Goal: Task Accomplishment & Management: Manage account settings

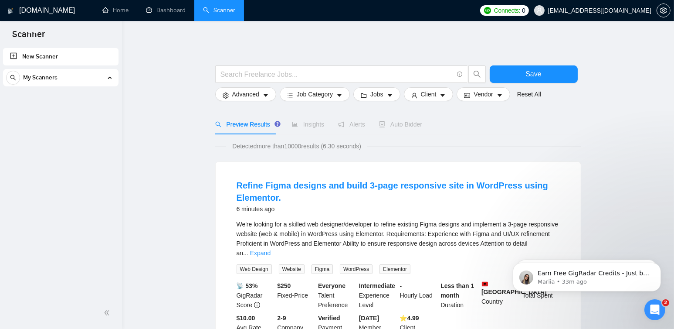
click at [618, 10] on span "virtaprobpo@gmail.com" at bounding box center [599, 10] width 103 height 0
click at [661, 14] on icon "setting" at bounding box center [663, 10] width 7 height 7
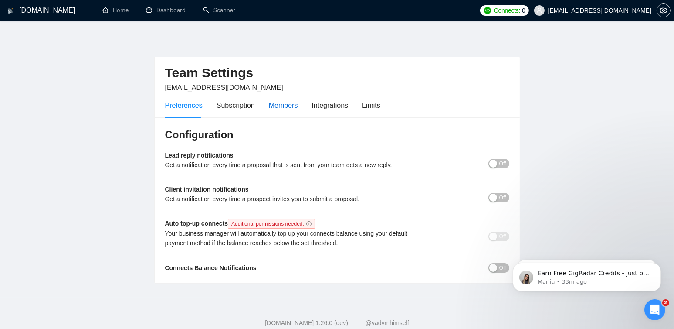
click at [283, 105] on div "Members" at bounding box center [283, 105] width 29 height 11
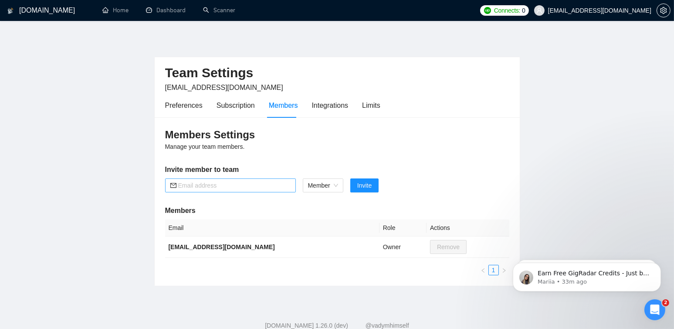
click at [221, 185] on input "text" at bounding box center [234, 185] width 112 height 10
paste input "goodluckgomezmargallo@virtualworkforcepro.com"
click at [327, 183] on span "Member" at bounding box center [323, 185] width 30 height 13
type input "goodluckgomezmargallo@virtualworkforcepro.com"
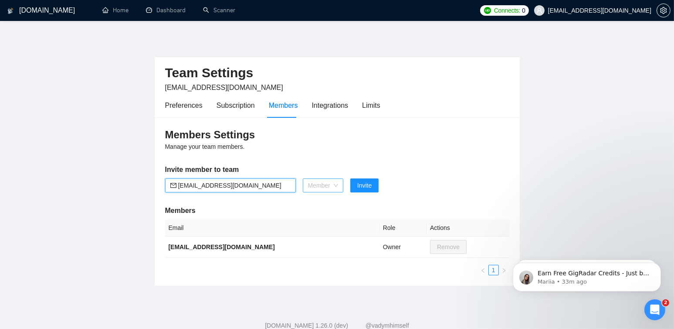
scroll to position [0, 0]
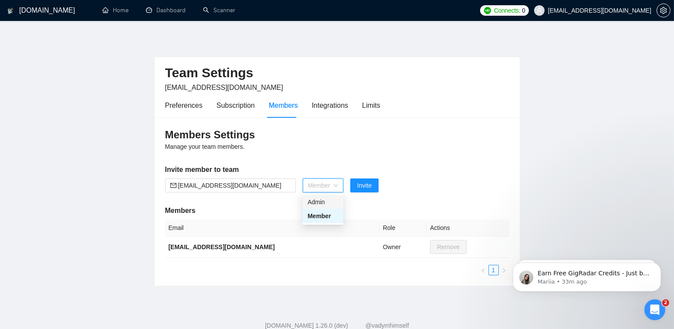
click at [323, 203] on div "Admin" at bounding box center [323, 202] width 31 height 10
click at [359, 186] on span "Invite" at bounding box center [359, 185] width 14 height 10
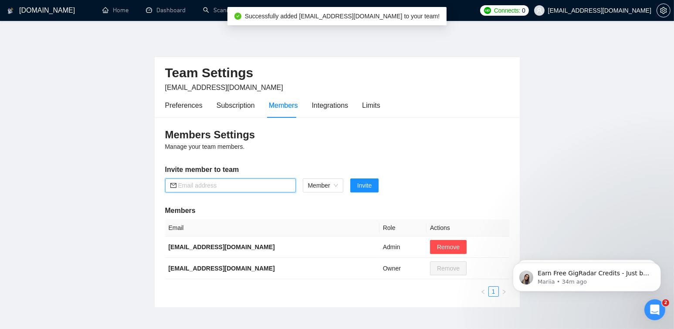
click at [218, 184] on input "text" at bounding box center [234, 185] width 112 height 10
paste input "Mgorcino@gmail.com"
click at [327, 180] on span "Member" at bounding box center [323, 185] width 30 height 13
type input "Mgorcino@gmail.com"
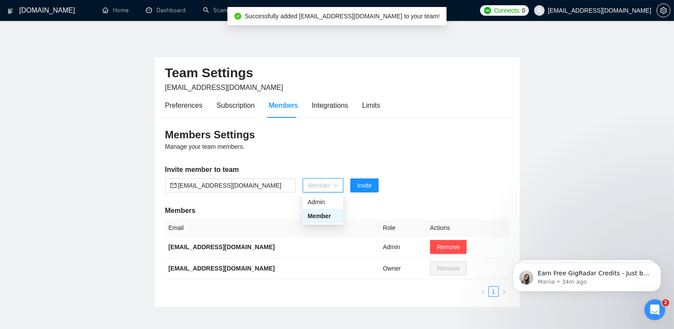
click at [335, 184] on span "Member" at bounding box center [323, 185] width 30 height 13
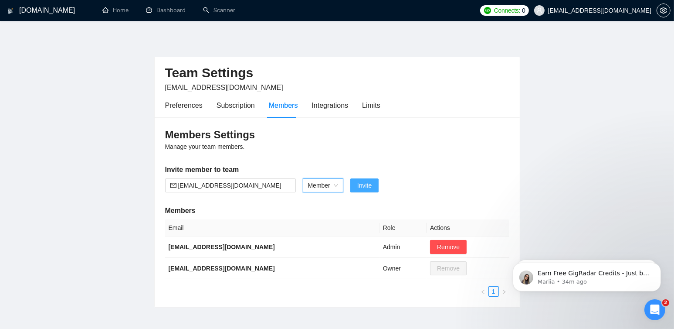
drag, startPoint x: 365, startPoint y: 184, endPoint x: 398, endPoint y: 193, distance: 33.8
click at [365, 184] on span "Invite" at bounding box center [364, 185] width 14 height 10
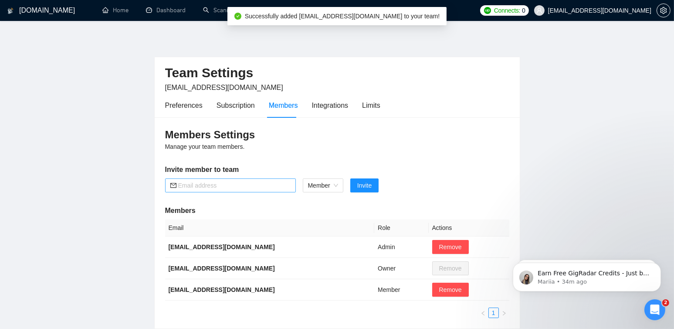
click at [218, 186] on input "text" at bounding box center [234, 185] width 112 height 10
paste input "wfhsheenas@gmail.com"
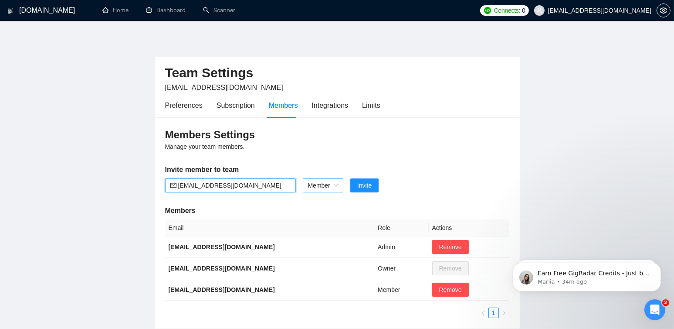
click at [322, 184] on span "Member" at bounding box center [323, 185] width 30 height 13
type input "wfhsheenas@gmail.com"
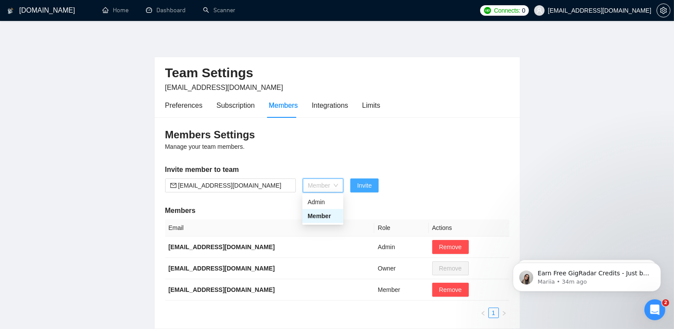
click at [358, 185] on span "Invite" at bounding box center [364, 185] width 14 height 10
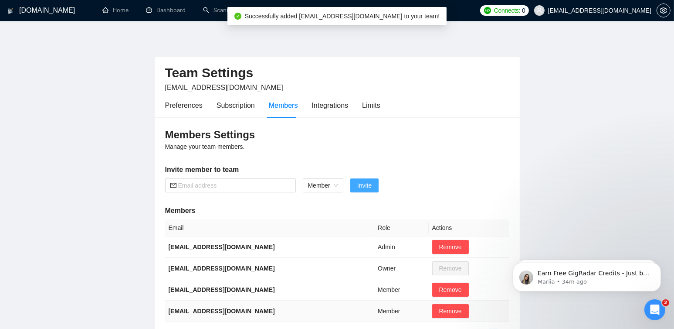
scroll to position [87, 0]
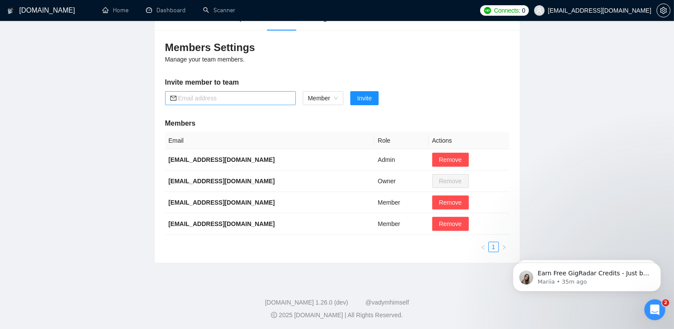
click at [221, 100] on input "text" at bounding box center [234, 98] width 112 height 10
type input "brian@virtualworkforcepro.com"
click at [366, 95] on span "Invite" at bounding box center [364, 98] width 14 height 10
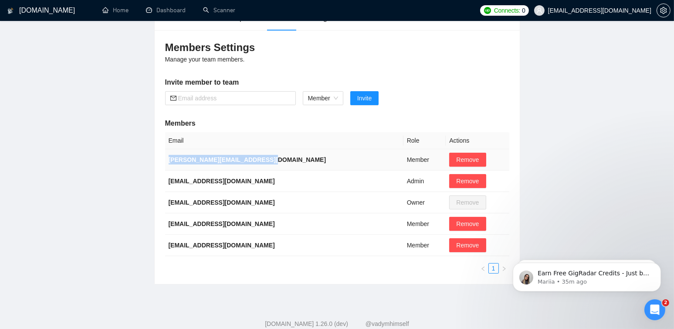
drag, startPoint x: 279, startPoint y: 166, endPoint x: 173, endPoint y: 166, distance: 105.9
click at [168, 170] on td "brian@virtualworkforcepro.com" at bounding box center [284, 159] width 238 height 21
click at [119, 274] on main "Team Settings virtaprobpo@gmail.com Preferences Subscription Members Integratio…" at bounding box center [337, 116] width 646 height 336
click at [467, 163] on span "Remove" at bounding box center [467, 160] width 23 height 10
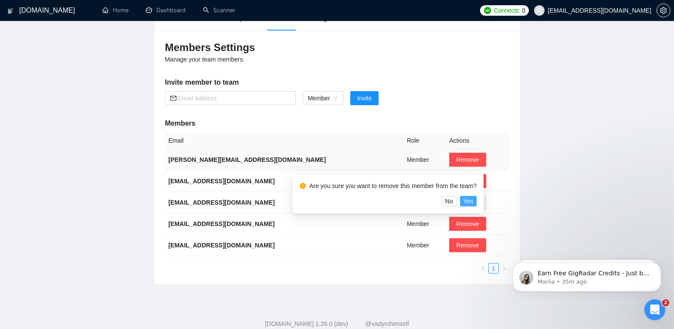
click at [468, 200] on span "Yes" at bounding box center [469, 201] width 10 height 10
click at [470, 201] on span "Yes" at bounding box center [469, 201] width 10 height 10
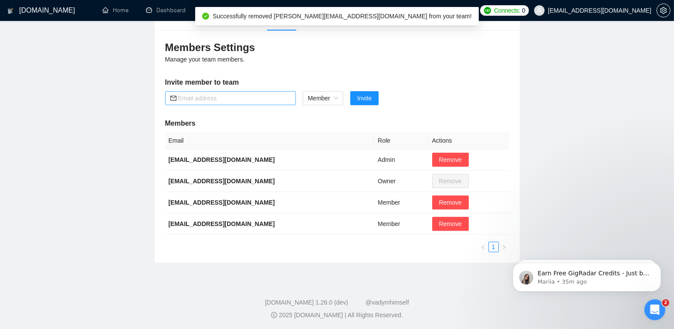
click at [234, 99] on input "text" at bounding box center [234, 98] width 112 height 10
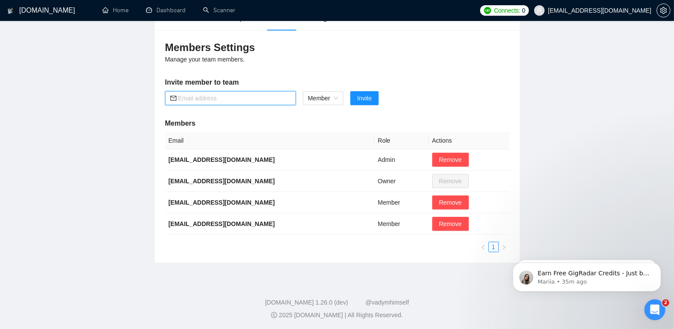
paste input "b"
click at [203, 98] on input "text" at bounding box center [234, 98] width 112 height 10
click at [319, 99] on span "Member" at bounding box center [323, 98] width 30 height 13
type input "brian@virtualworkforcepro.com"
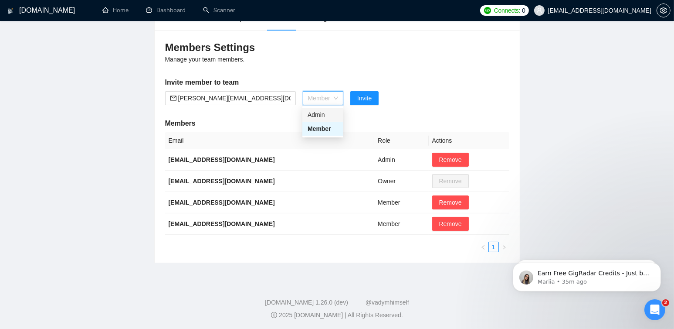
click at [326, 116] on div "Admin" at bounding box center [323, 115] width 31 height 10
click at [360, 97] on span "Invite" at bounding box center [359, 98] width 14 height 10
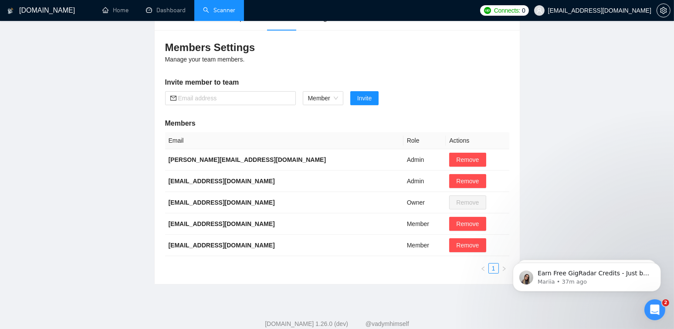
click at [215, 14] on link "Scanner" at bounding box center [219, 10] width 32 height 7
